Goal: Transaction & Acquisition: Download file/media

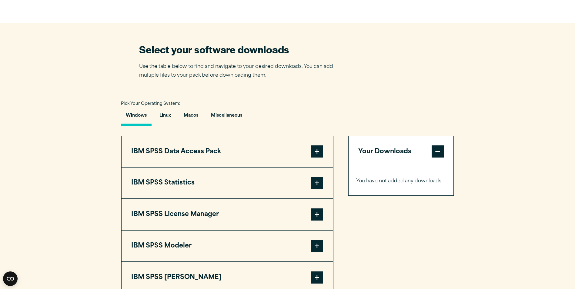
scroll to position [394, 0]
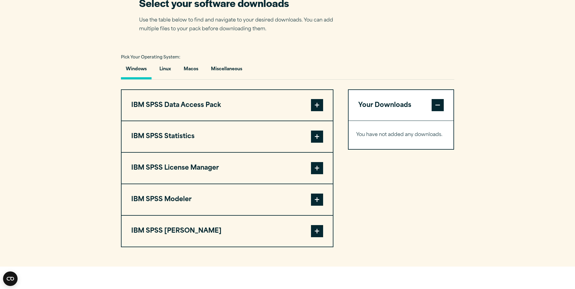
click at [324, 98] on button "IBM SPSS Data Access Pack" at bounding box center [227, 105] width 211 height 31
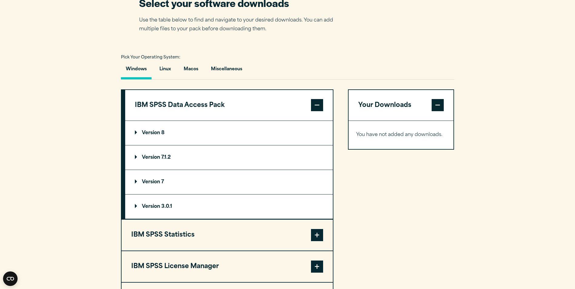
click at [157, 135] on p "Version 8" at bounding box center [150, 133] width 30 height 5
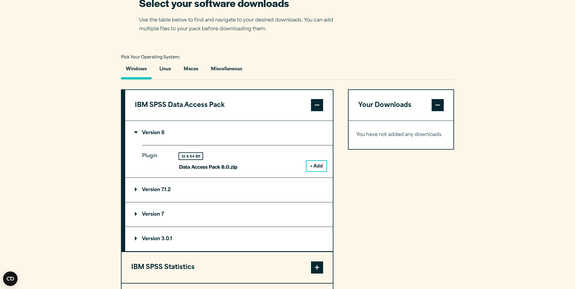
click at [158, 196] on summary "Version 7.1.2" at bounding box center [229, 190] width 208 height 24
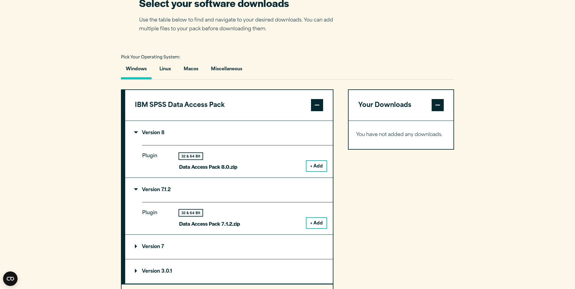
click at [160, 195] on summary "Version 7.1.2" at bounding box center [229, 190] width 208 height 24
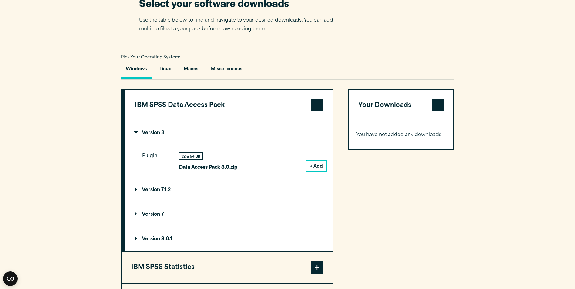
click at [175, 240] on summary "Version 3.0.1" at bounding box center [229, 239] width 208 height 24
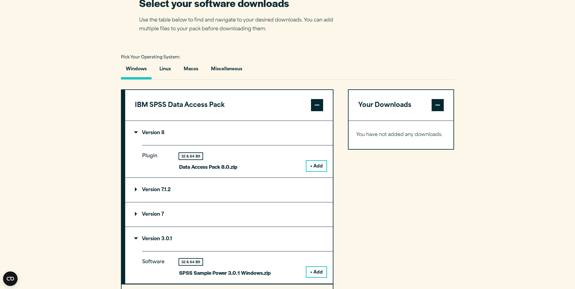
click at [175, 240] on summary "Version 3.0.1" at bounding box center [229, 239] width 208 height 24
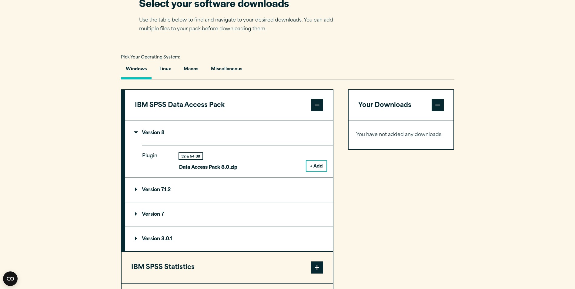
click at [183, 134] on summary "Version 8" at bounding box center [229, 133] width 208 height 24
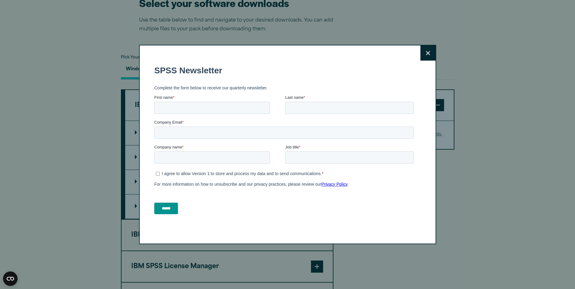
click at [424, 43] on div "Close" at bounding box center [287, 144] width 575 height 289
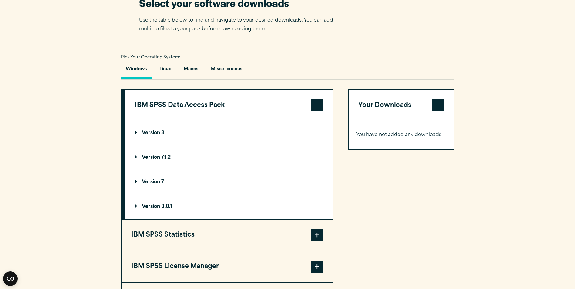
click at [427, 79] on button "Close" at bounding box center [428, 86] width 15 height 15
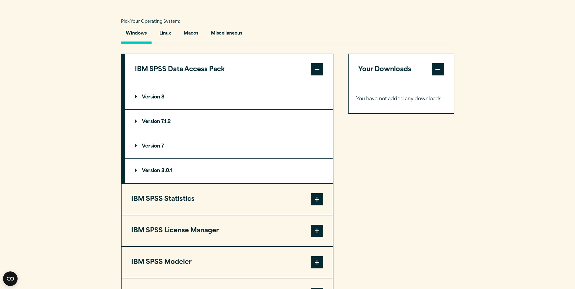
scroll to position [485, 0]
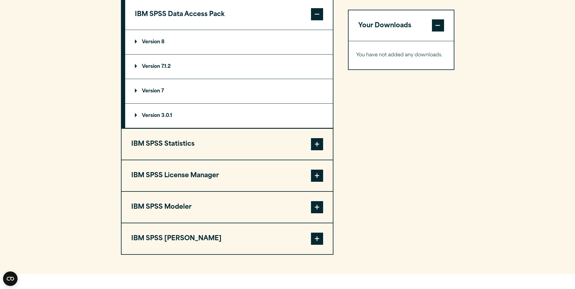
click at [228, 148] on button "IBM SPSS Statistics" at bounding box center [227, 144] width 211 height 31
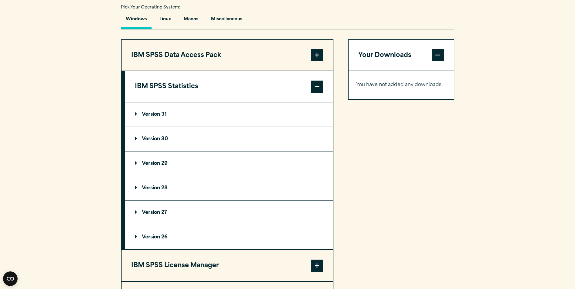
scroll to position [394, 0]
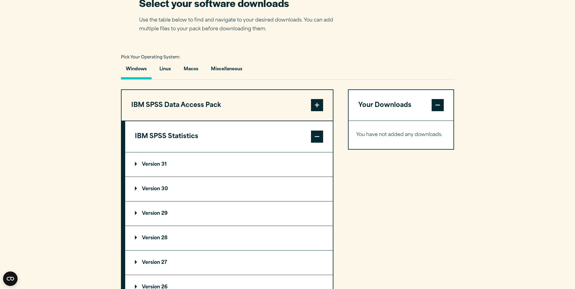
click at [152, 160] on summary "Version 31" at bounding box center [229, 165] width 208 height 24
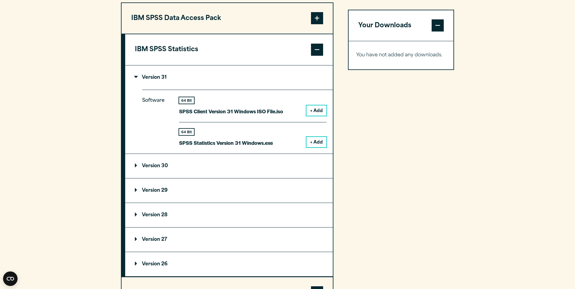
scroll to position [485, 0]
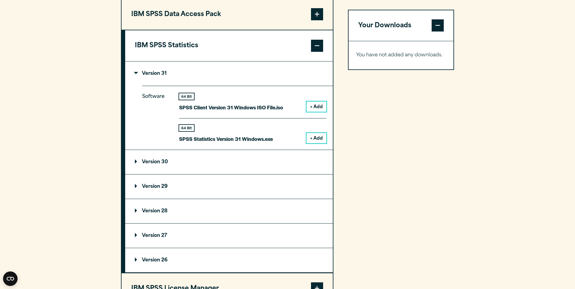
click at [317, 138] on button "+ Add" at bounding box center [317, 138] width 20 height 10
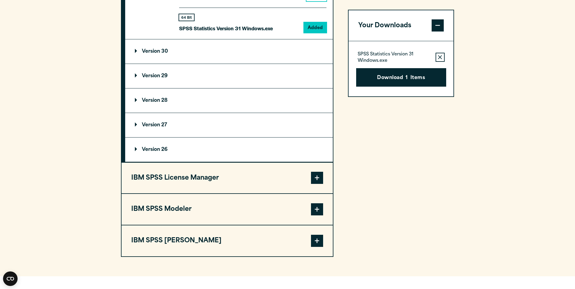
scroll to position [606, 0]
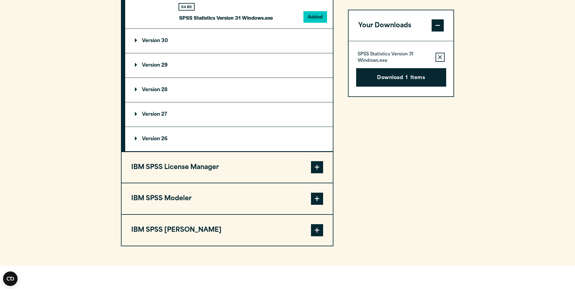
click at [314, 228] on span at bounding box center [317, 230] width 12 height 12
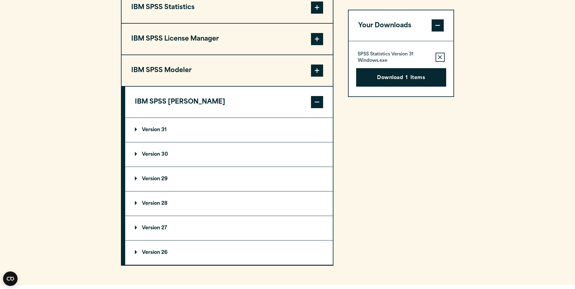
scroll to position [515, 0]
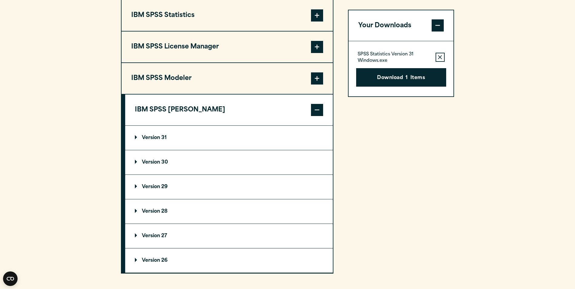
click at [164, 136] on p "Version 31" at bounding box center [151, 138] width 32 height 5
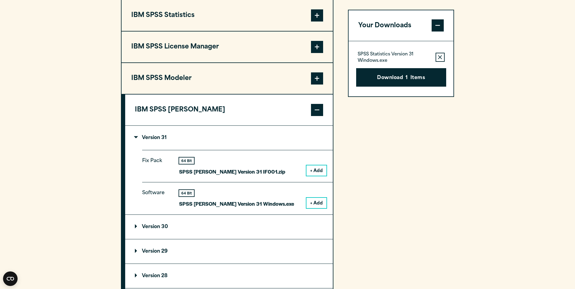
click at [316, 204] on button "+ Add" at bounding box center [317, 203] width 20 height 10
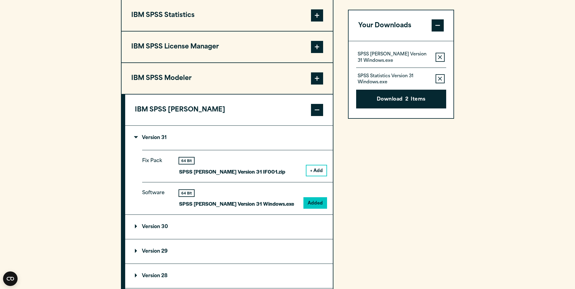
drag, startPoint x: 257, startPoint y: 172, endPoint x: 207, endPoint y: 157, distance: 51.3
click at [255, 172] on div "64 Bit SPSS [PERSON_NAME] Version 31 IF001.zip + Add" at bounding box center [252, 167] width 147 height 18
click at [161, 138] on p "Version 31" at bounding box center [151, 138] width 32 height 5
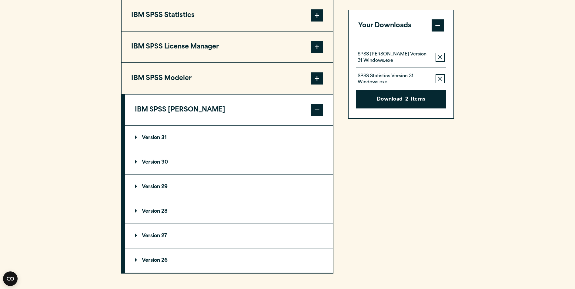
click at [161, 138] on p "Version 31" at bounding box center [151, 138] width 32 height 5
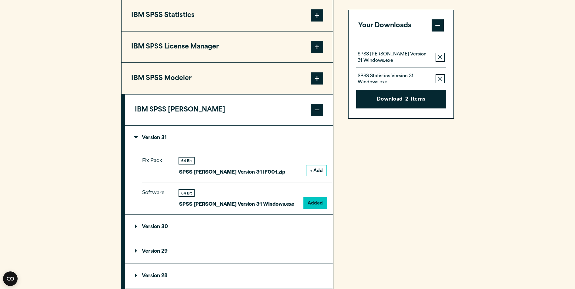
click at [175, 88] on button "IBM SPSS Modeler" at bounding box center [227, 78] width 211 height 31
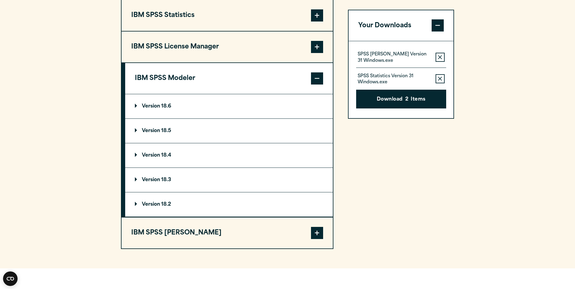
click at [175, 100] on summary "Version 18.6" at bounding box center [229, 106] width 208 height 24
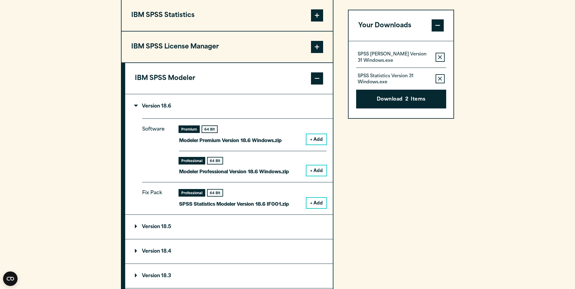
drag, startPoint x: 211, startPoint y: 82, endPoint x: 124, endPoint y: 84, distance: 86.7
click at [124, 84] on div "IBM SPSS Modeler Version 18.6 Software Premium 64 Bit + Add" at bounding box center [227, 187] width 213 height 251
drag, startPoint x: 145, startPoint y: 73, endPoint x: 192, endPoint y: 68, distance: 47.9
click at [190, 69] on button "IBM SPSS Modeler" at bounding box center [229, 78] width 208 height 31
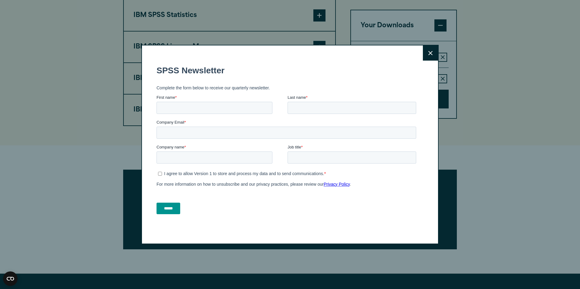
click at [432, 56] on button "Close" at bounding box center [430, 52] width 15 height 15
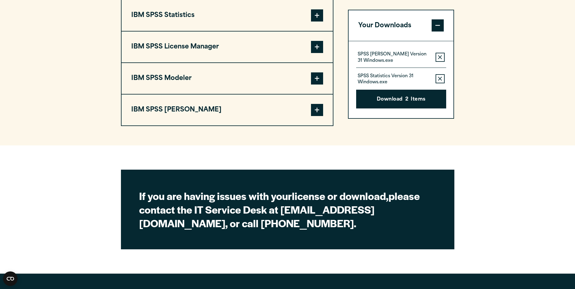
click at [312, 79] on button "IBM SPSS Modeler" at bounding box center [227, 78] width 211 height 31
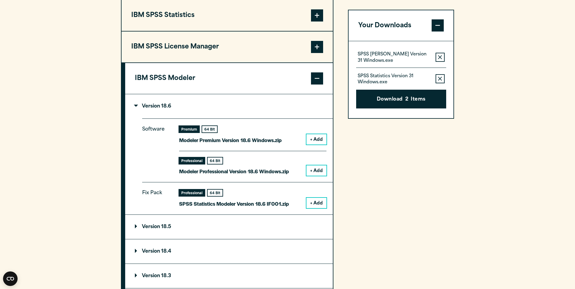
click at [320, 142] on button "+ Add" at bounding box center [317, 139] width 20 height 10
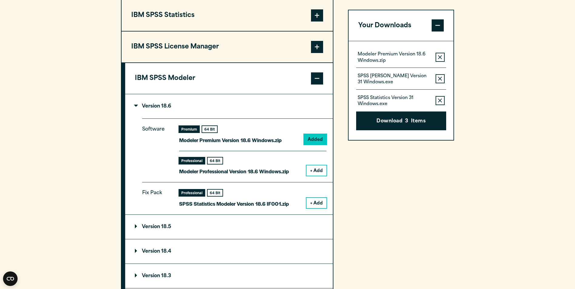
click at [318, 170] on button "+ Add" at bounding box center [317, 171] width 20 height 10
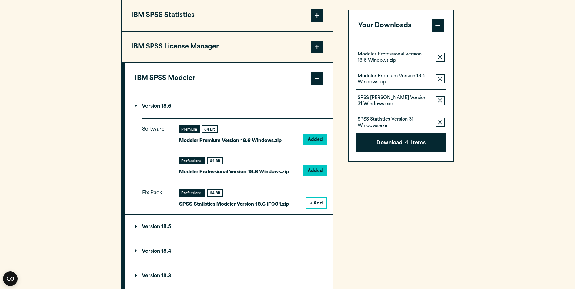
click at [314, 205] on button "+ Add" at bounding box center [317, 203] width 20 height 10
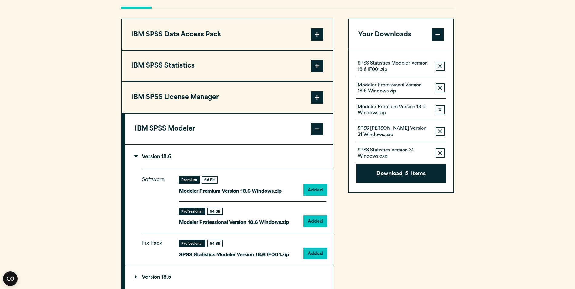
scroll to position [424, 0]
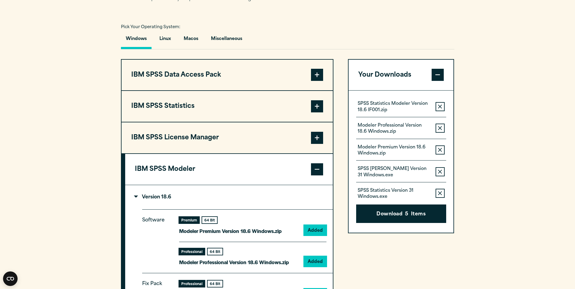
click at [226, 115] on button "IBM SPSS Statistics" at bounding box center [227, 106] width 211 height 31
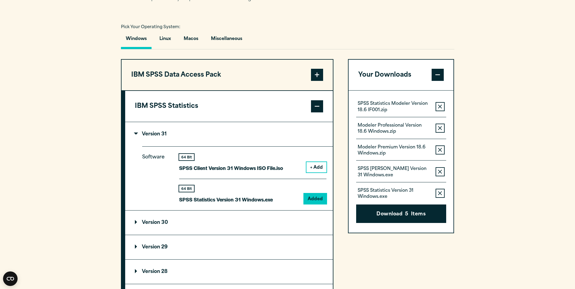
click at [210, 67] on button "IBM SPSS Data Access Pack" at bounding box center [227, 75] width 211 height 31
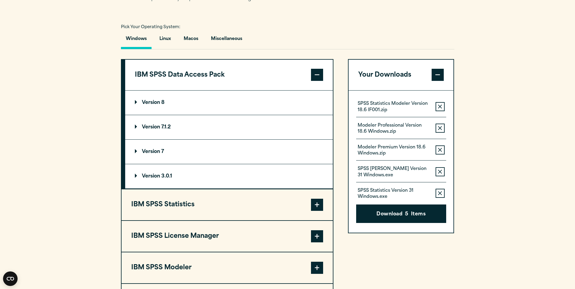
click at [203, 102] on summary "Version 8" at bounding box center [229, 103] width 208 height 24
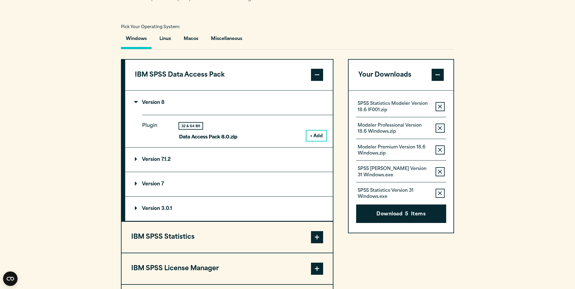
click at [323, 136] on button "+ Add" at bounding box center [317, 136] width 20 height 10
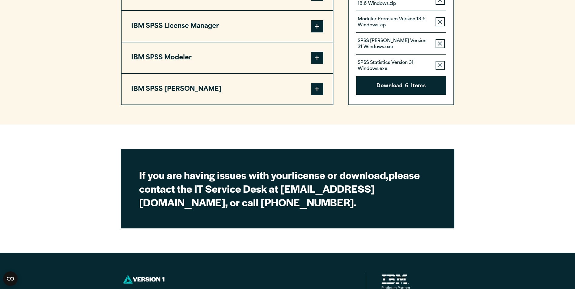
click at [244, 93] on button "IBM SPSS [PERSON_NAME]" at bounding box center [227, 89] width 211 height 31
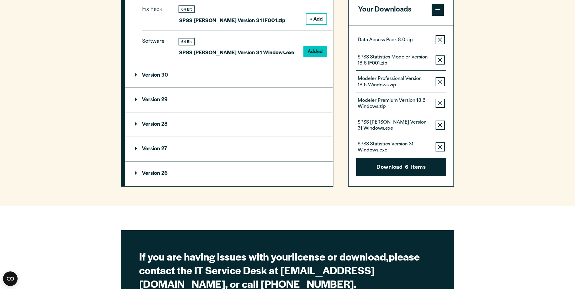
scroll to position [536, 0]
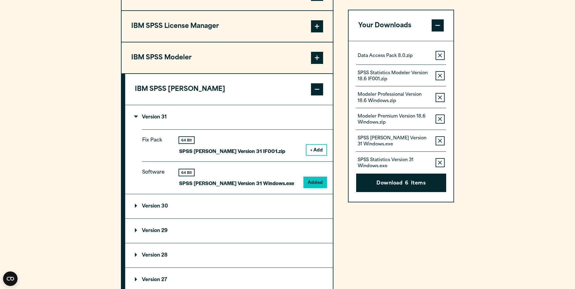
click at [322, 153] on button "+ Add" at bounding box center [317, 150] width 20 height 10
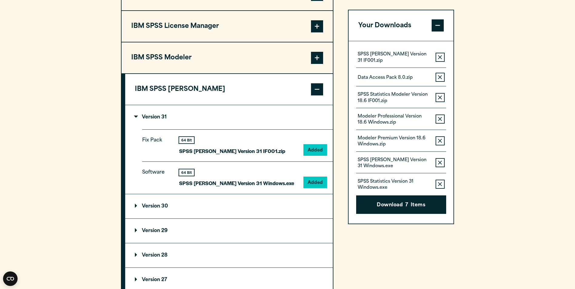
scroll to position [445, 0]
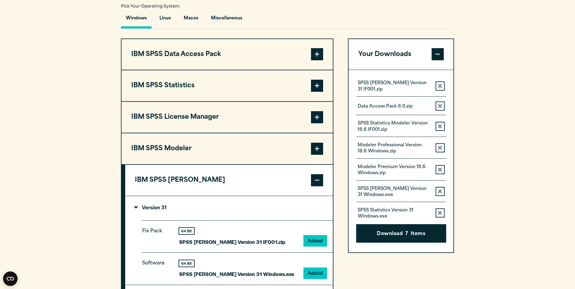
click at [226, 148] on button "IBM SPSS Modeler" at bounding box center [227, 148] width 211 height 31
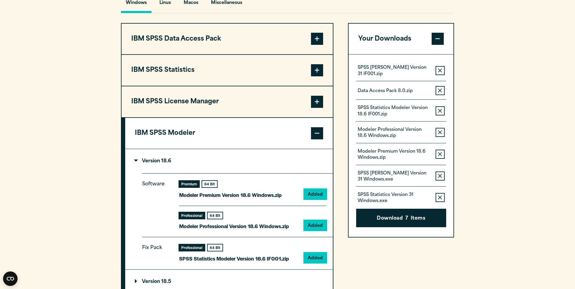
scroll to position [475, 0]
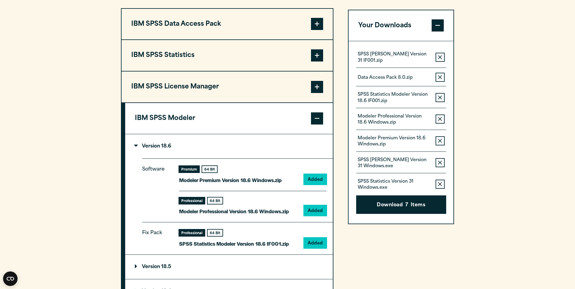
drag, startPoint x: 439, startPoint y: 139, endPoint x: 438, endPoint y: 118, distance: 20.7
click at [438, 118] on div "SPSS [PERSON_NAME] Version 31 IF001.zip Remove this item from your software dow…" at bounding box center [401, 120] width 90 height 139
click at [439, 117] on icon "button" at bounding box center [440, 119] width 4 height 4
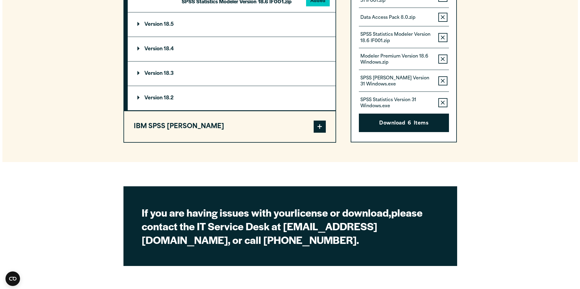
scroll to position [748, 0]
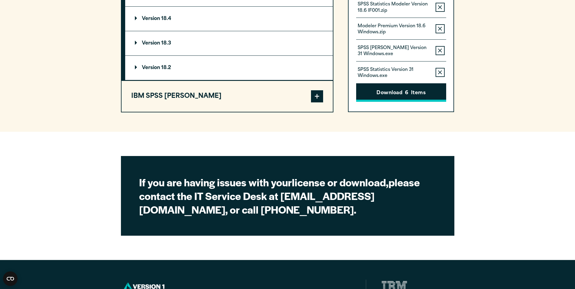
click at [419, 99] on button "Download 6 Items" at bounding box center [401, 92] width 90 height 19
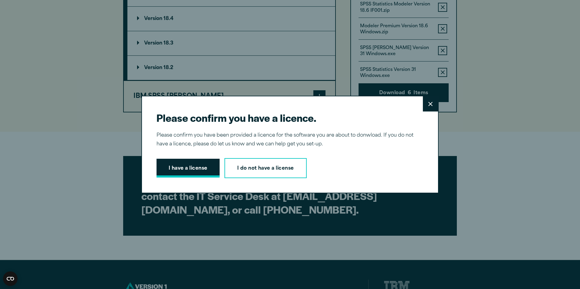
click at [200, 165] on button "I have a license" at bounding box center [187, 168] width 63 height 19
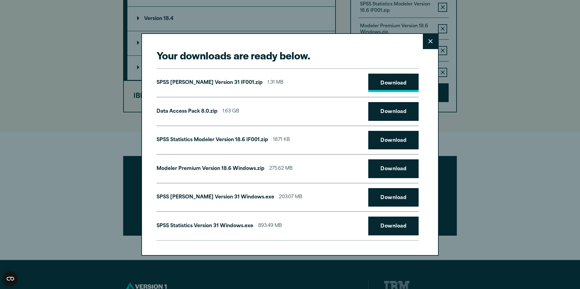
click at [385, 82] on link "Download" at bounding box center [393, 83] width 50 height 19
click at [394, 109] on link "Download" at bounding box center [393, 111] width 50 height 19
click at [385, 138] on link "Download" at bounding box center [393, 140] width 50 height 19
click at [387, 169] on link "Download" at bounding box center [393, 168] width 50 height 19
click at [380, 199] on link "Download" at bounding box center [393, 197] width 50 height 19
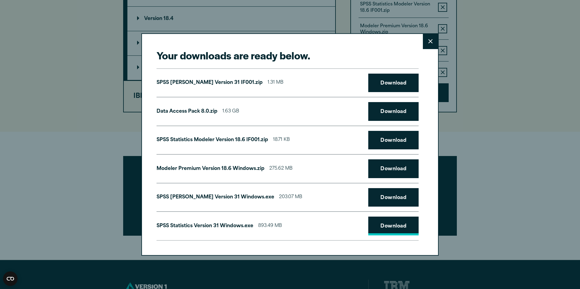
click at [394, 226] on link "Download" at bounding box center [393, 226] width 50 height 19
